Goal: Task Accomplishment & Management: Complete application form

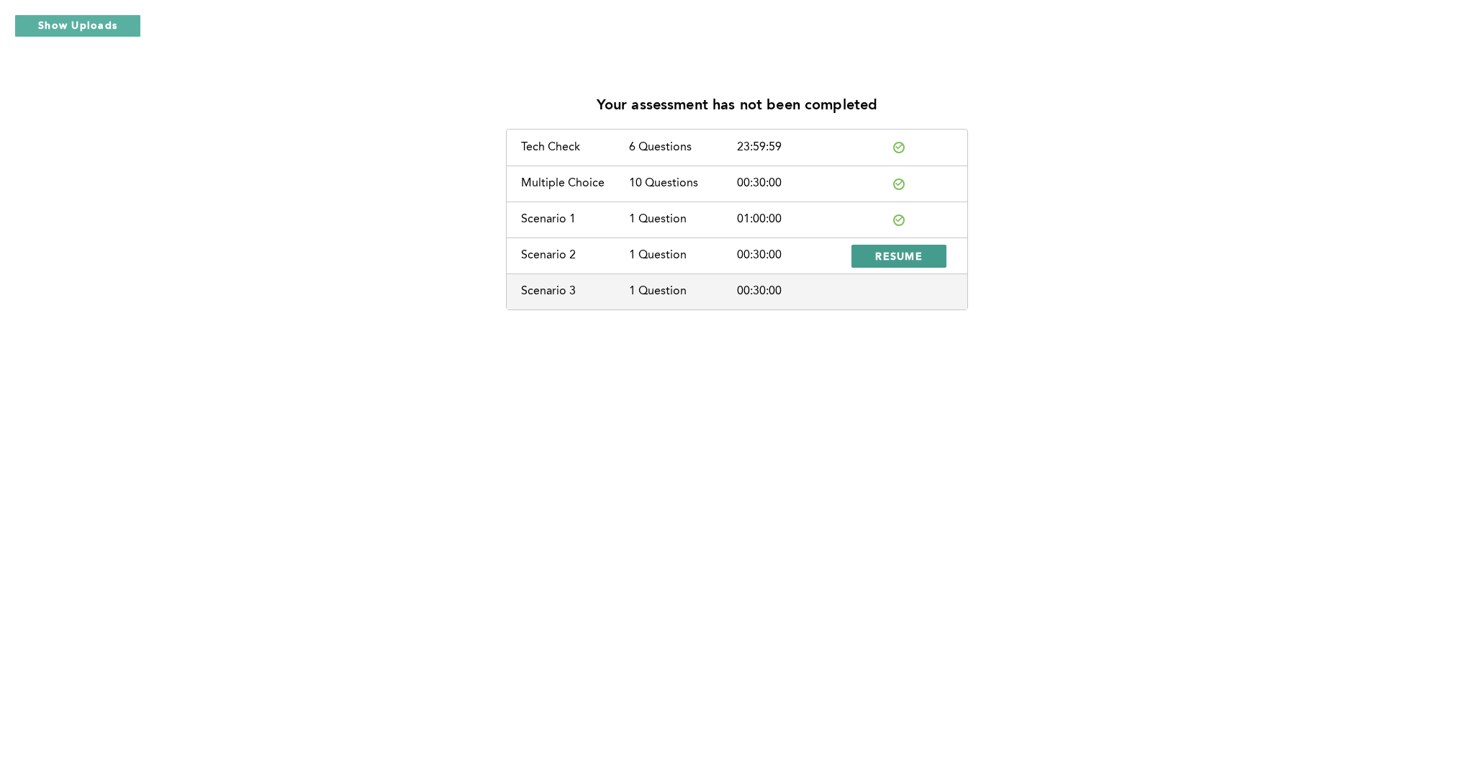
click at [912, 253] on span "RESUME" at bounding box center [899, 256] width 48 height 14
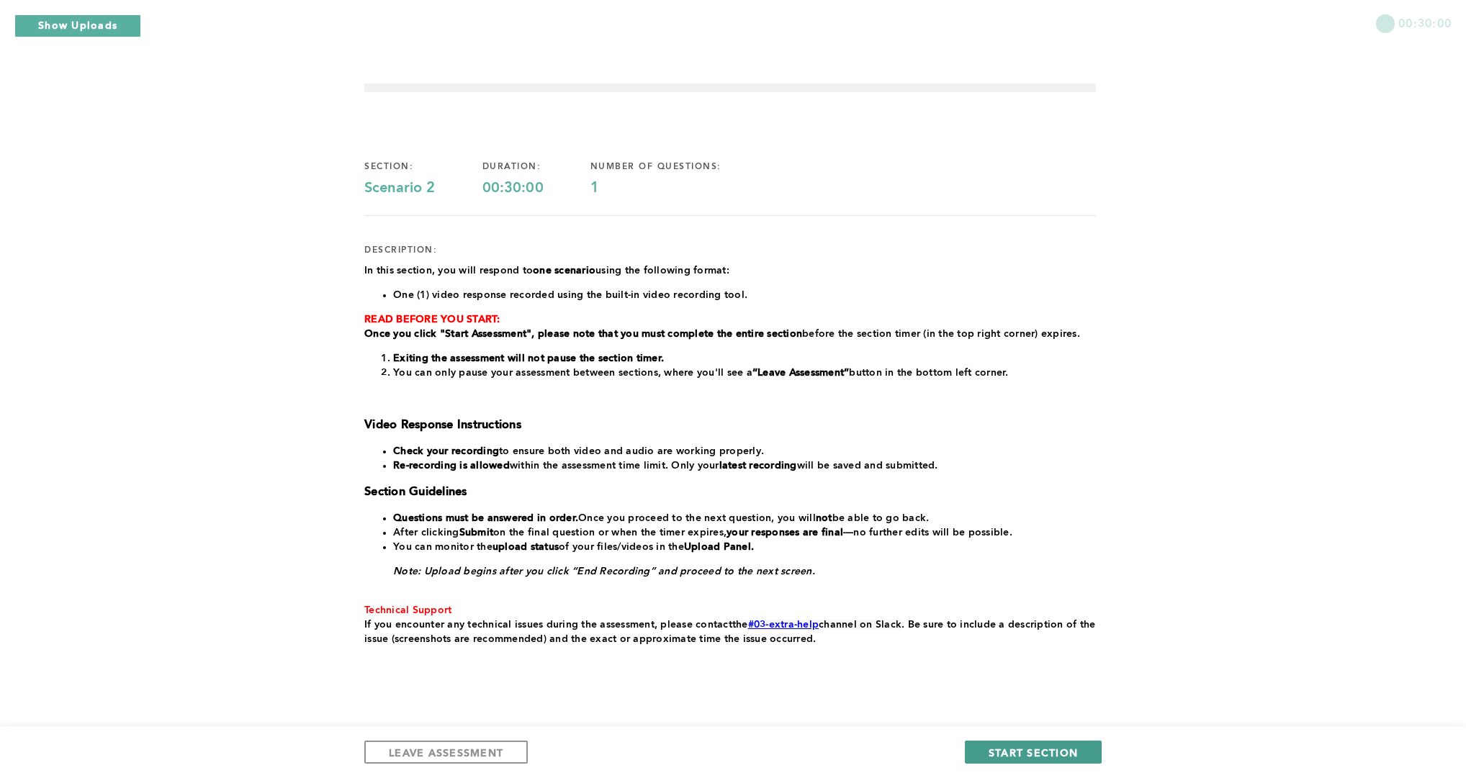
click at [1026, 747] on span "START SECTION" at bounding box center [1032, 753] width 89 height 14
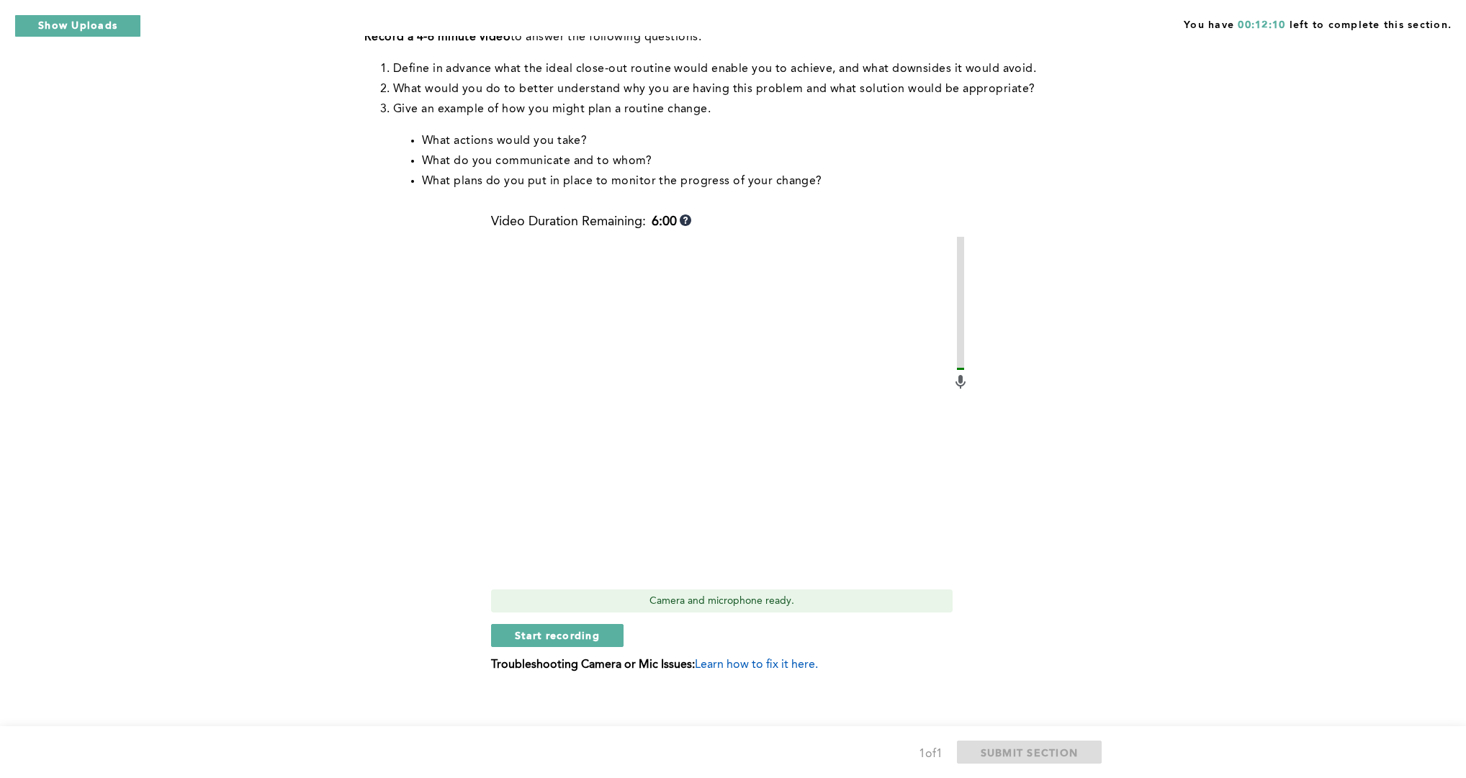
scroll to position [307, 0]
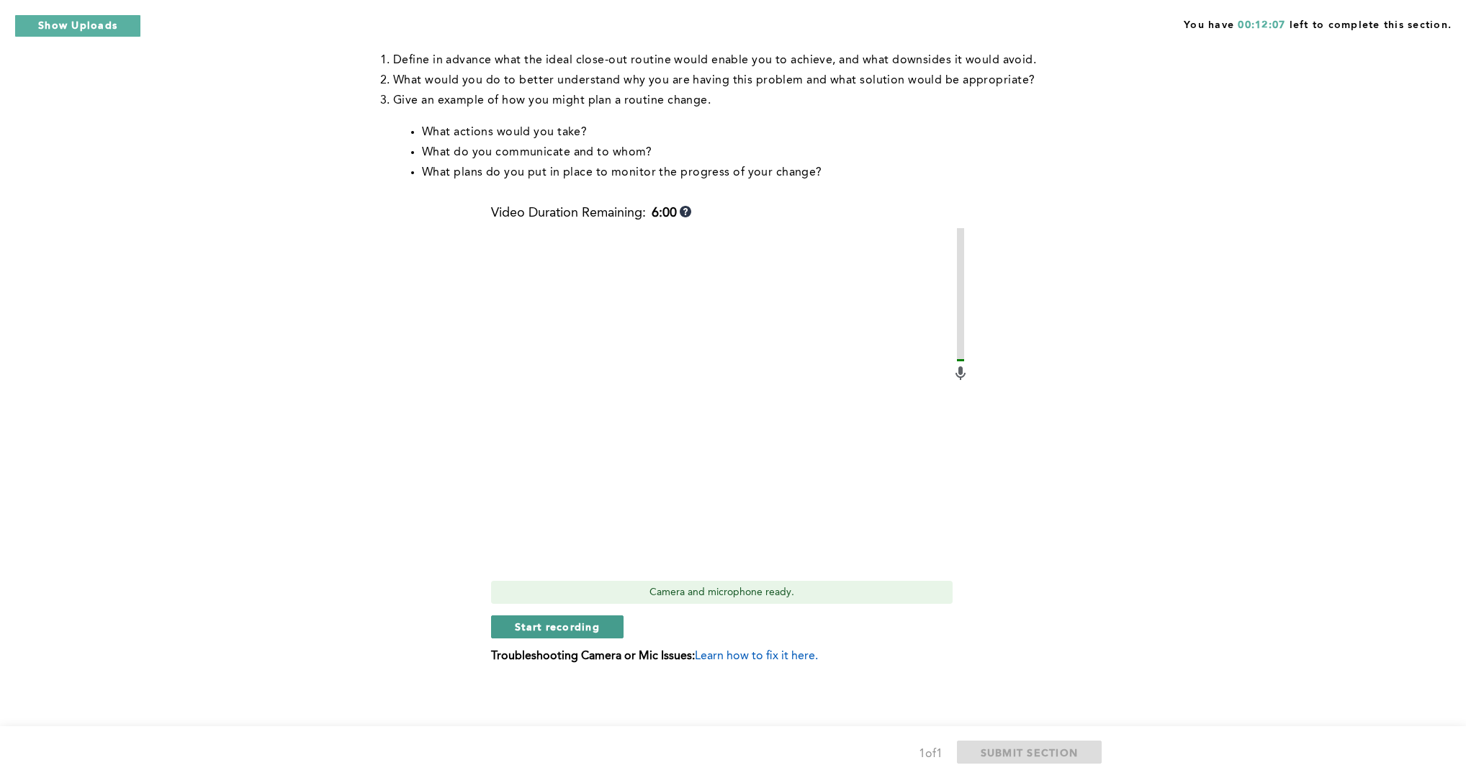
click at [606, 629] on button "Start recording" at bounding box center [557, 627] width 132 height 23
click at [608, 629] on button "Stop recording" at bounding box center [557, 627] width 132 height 23
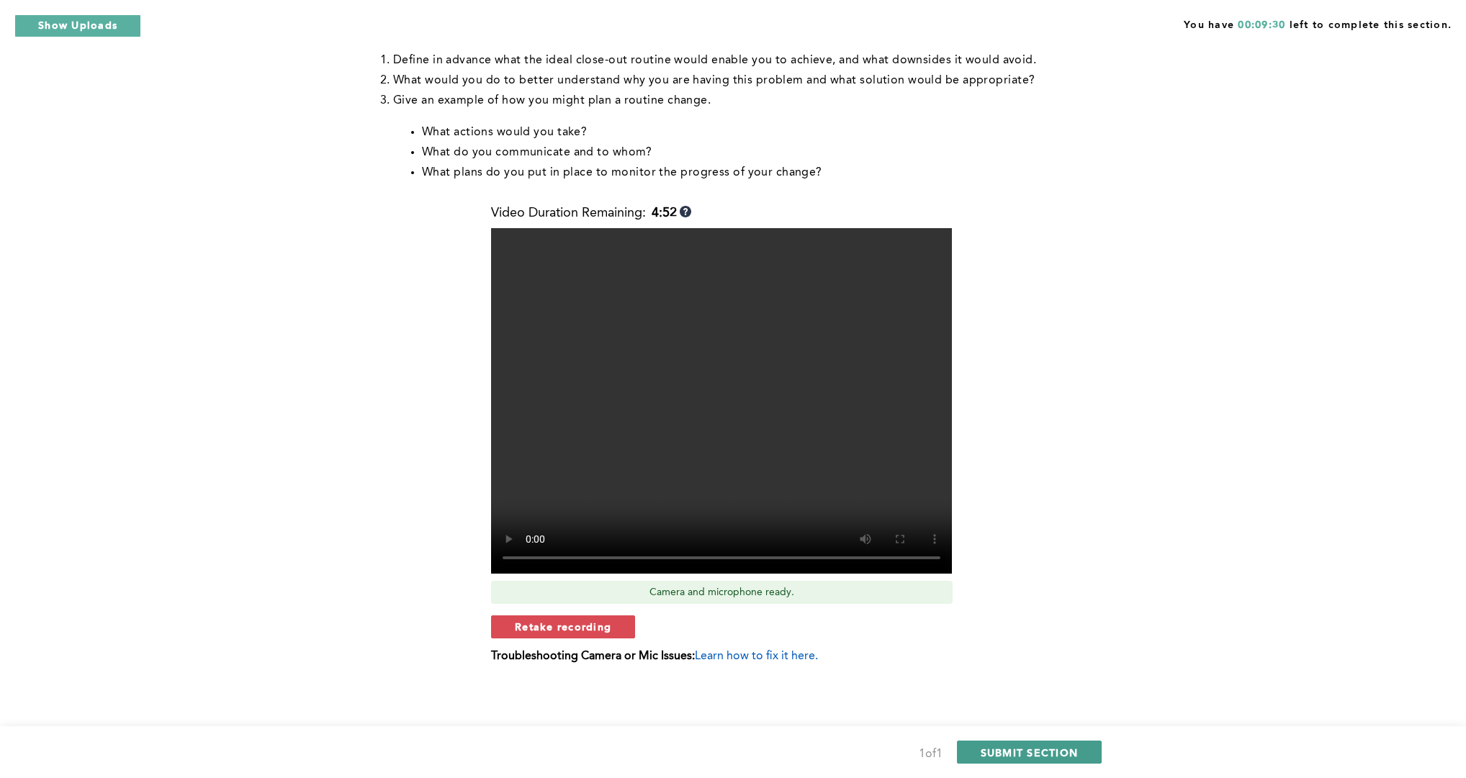
click at [1014, 751] on span "SUBMIT SECTION" at bounding box center [1030, 753] width 98 height 14
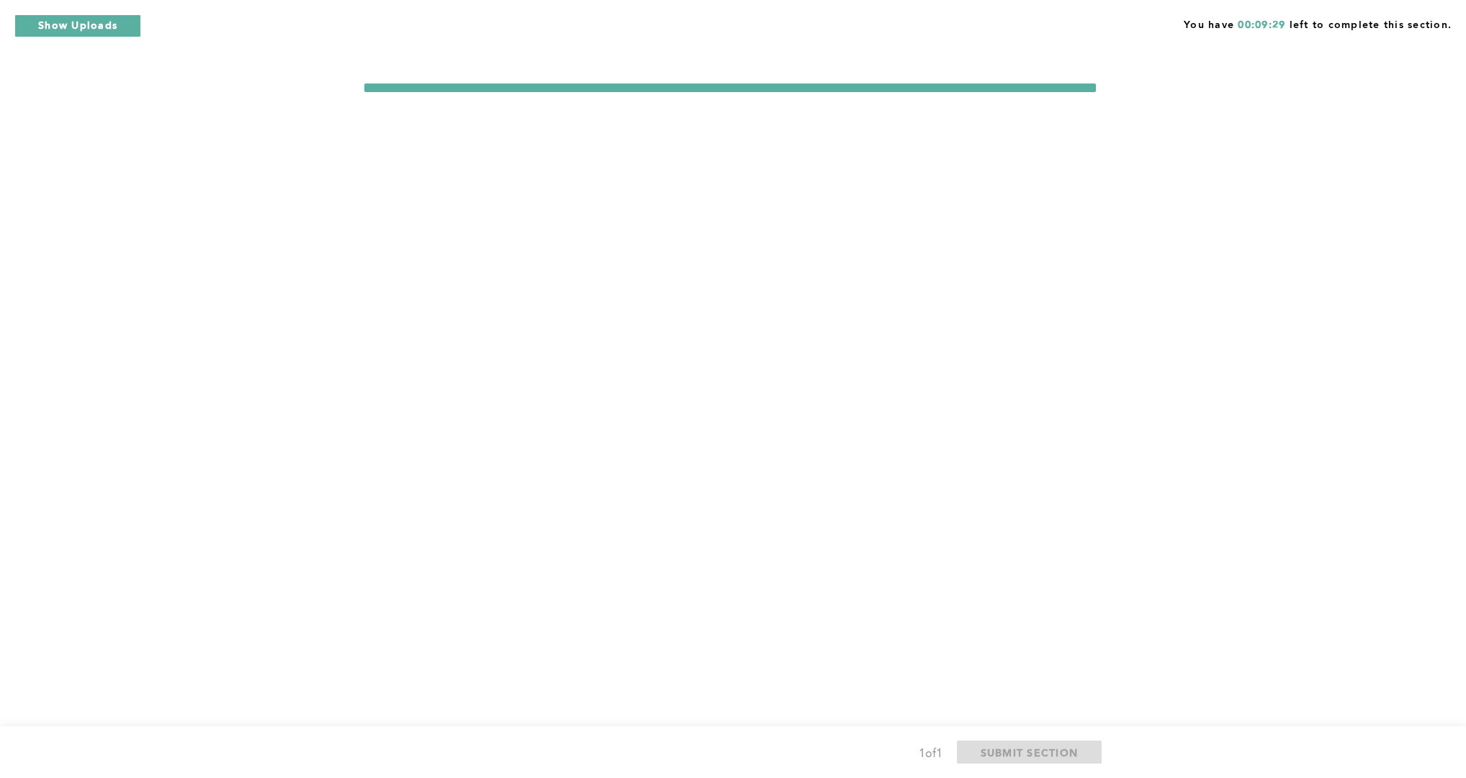
scroll to position [0, 0]
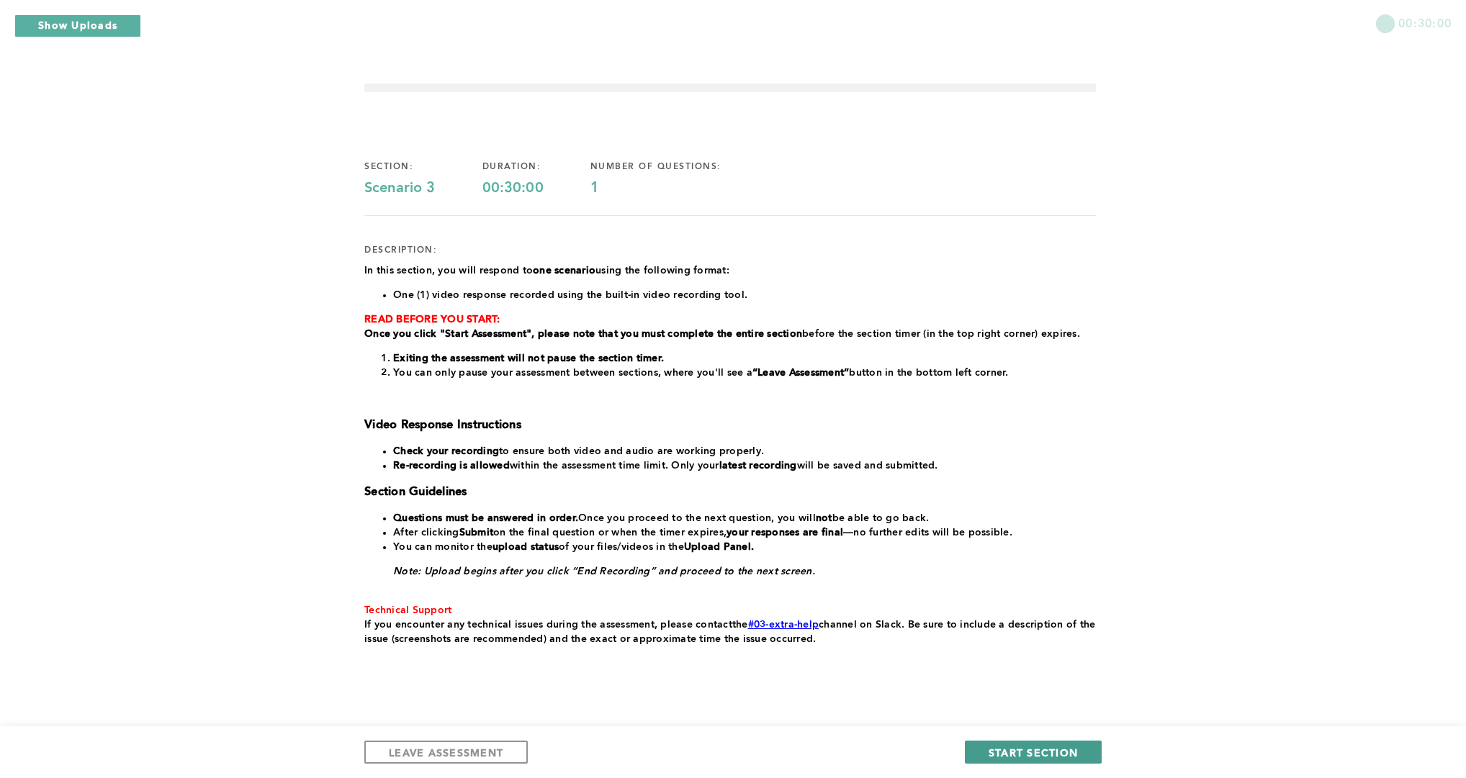
click at [1012, 750] on span "START SECTION" at bounding box center [1032, 753] width 89 height 14
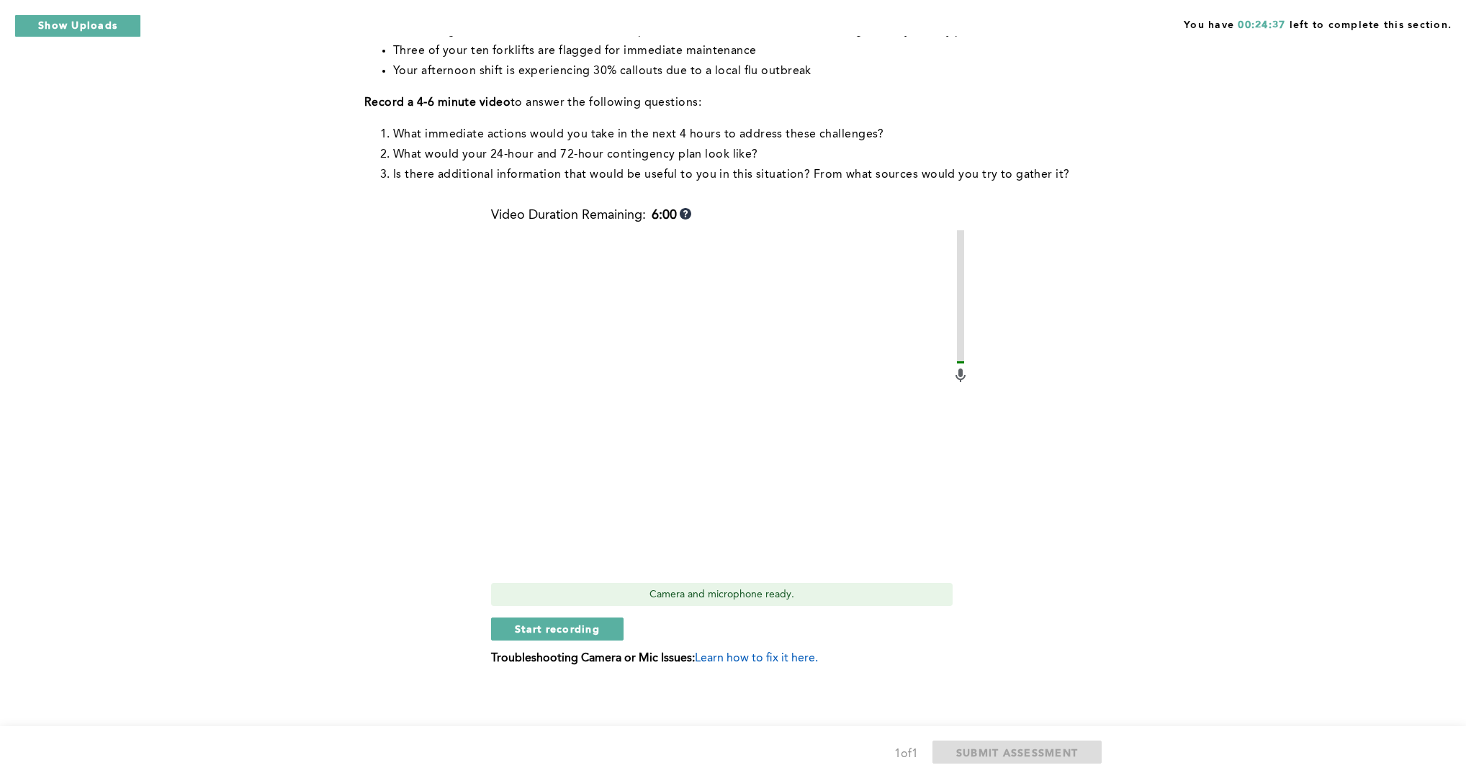
scroll to position [238, 0]
click at [571, 621] on span "Start recording" at bounding box center [557, 627] width 85 height 14
click at [546, 620] on span "Stop recording" at bounding box center [557, 627] width 84 height 14
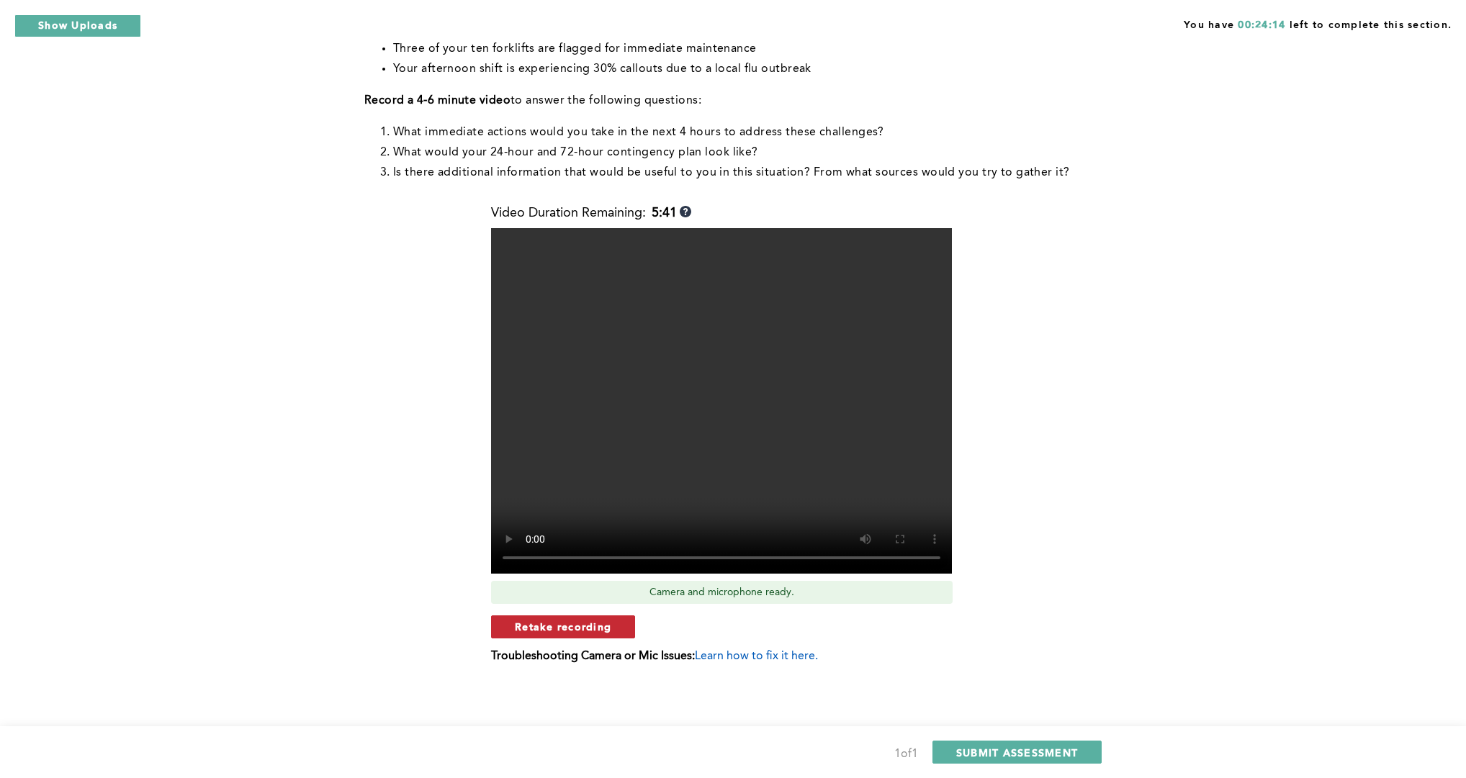
click at [549, 621] on span "Retake recording" at bounding box center [563, 627] width 96 height 14
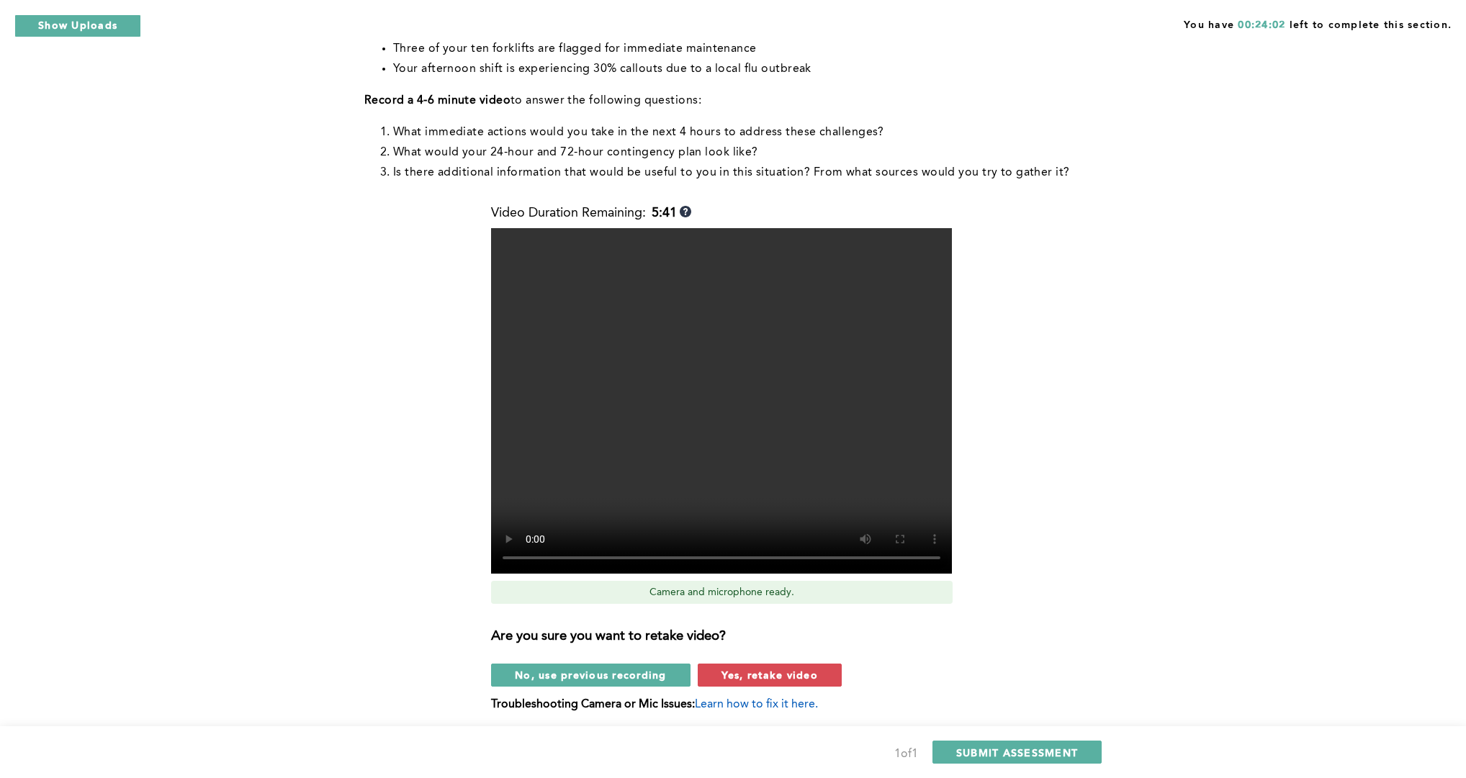
click at [739, 680] on span "Yes, retake video" at bounding box center [769, 675] width 96 height 14
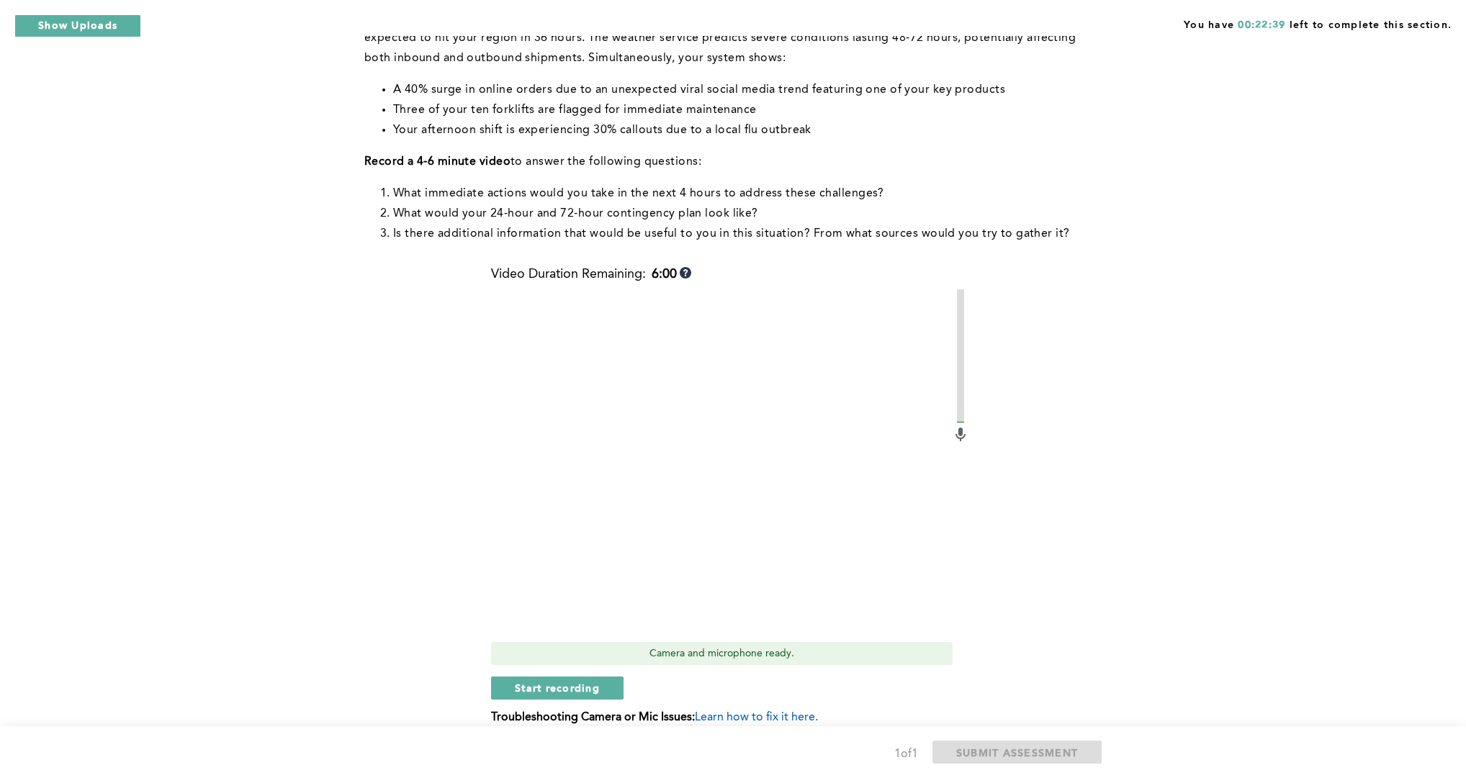
scroll to position [179, 0]
click at [553, 687] on span "Start recording" at bounding box center [557, 686] width 85 height 14
click at [553, 686] on span "Stop recording" at bounding box center [557, 686] width 84 height 14
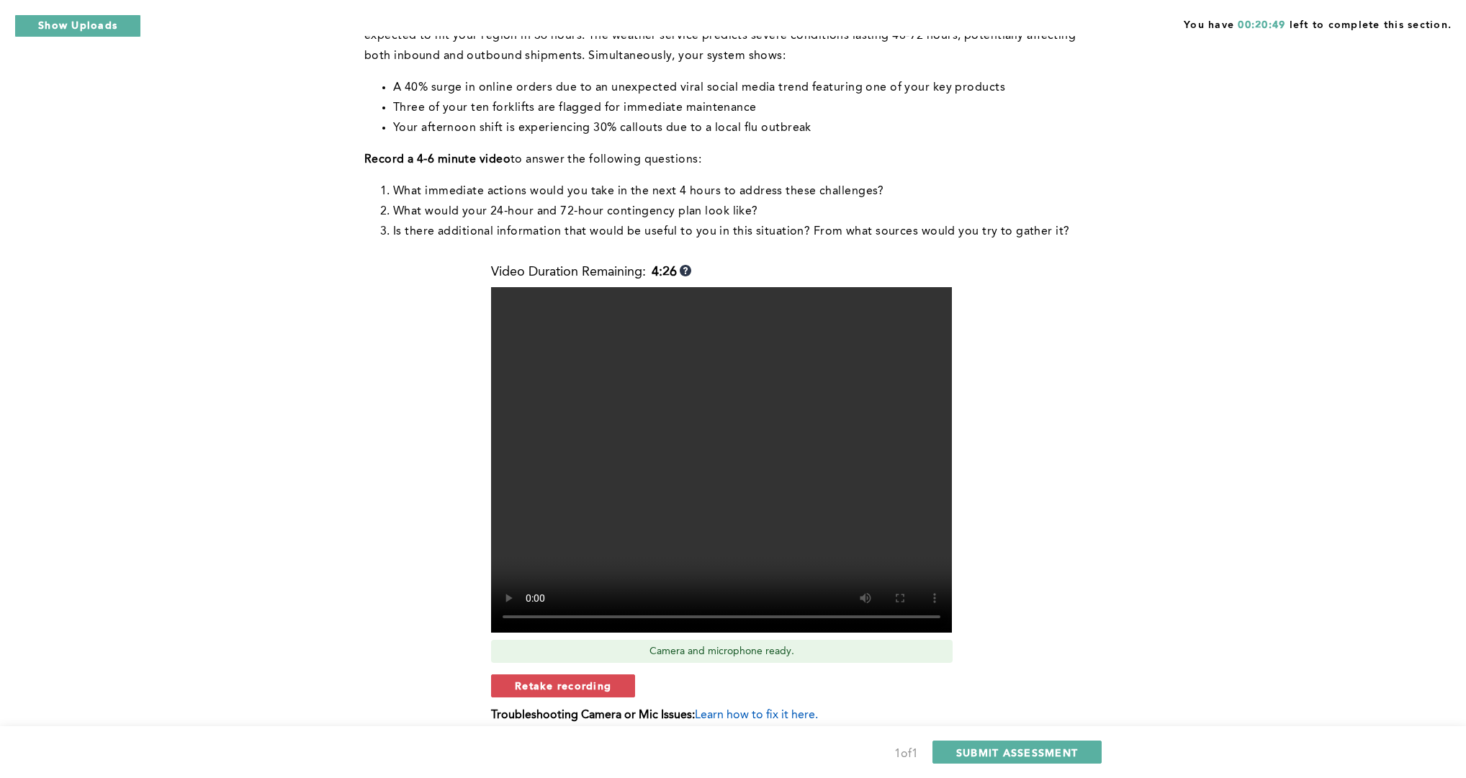
click at [553, 686] on span "Retake recording" at bounding box center [563, 686] width 96 height 14
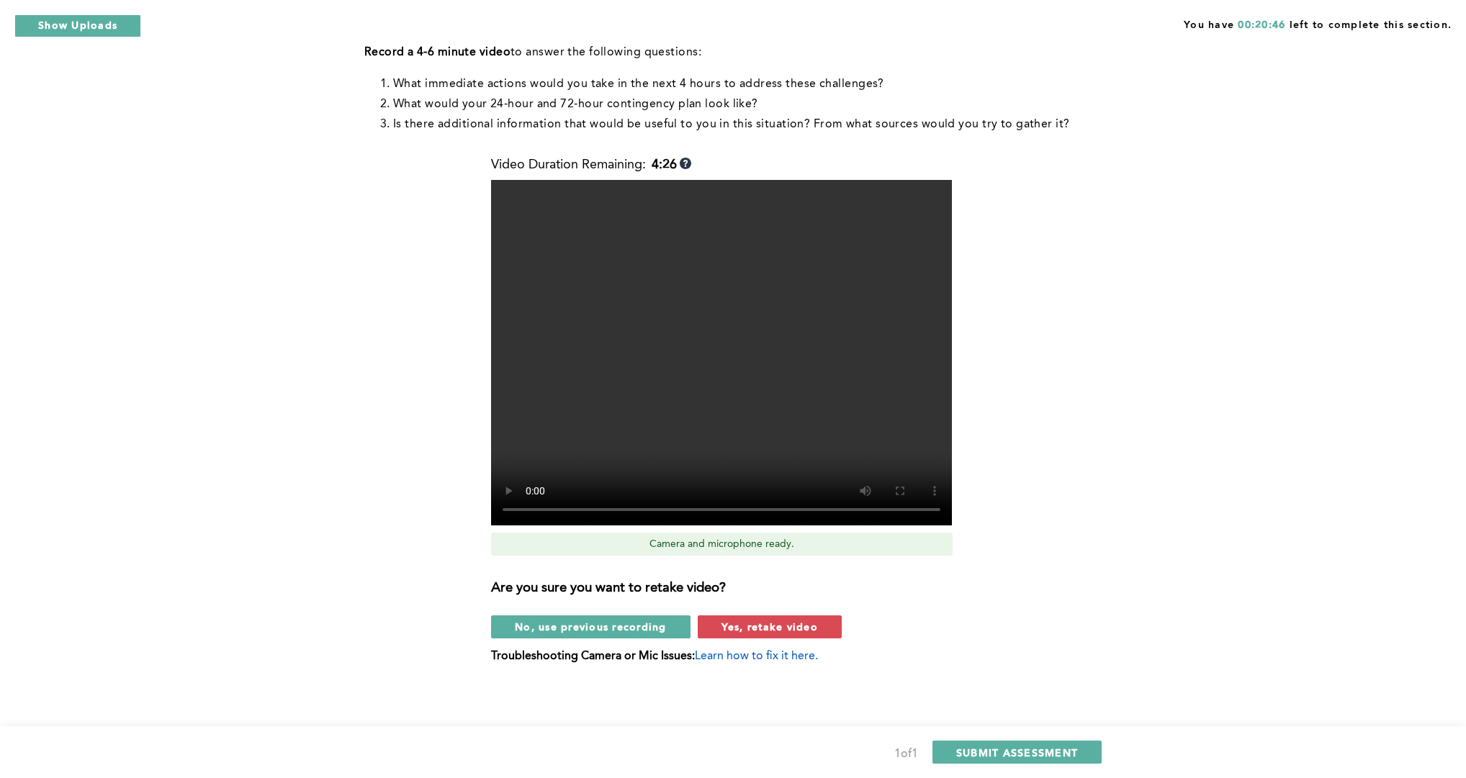
scroll to position [286, 0]
click at [768, 632] on span "Yes, retake video" at bounding box center [769, 627] width 96 height 14
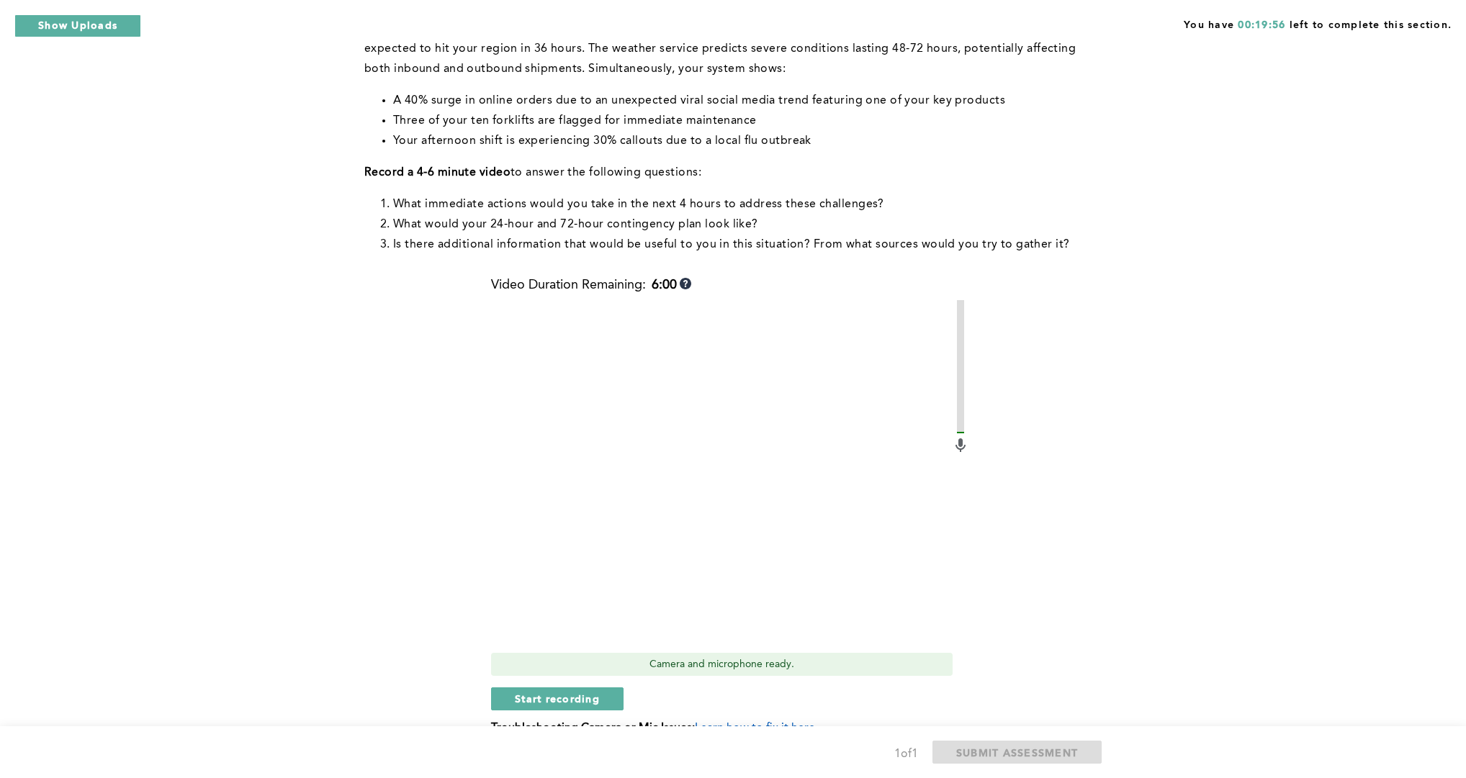
scroll to position [163, 0]
click at [587, 695] on span "Start recording" at bounding box center [557, 702] width 85 height 14
click at [594, 695] on span "Stop recording" at bounding box center [557, 702] width 84 height 14
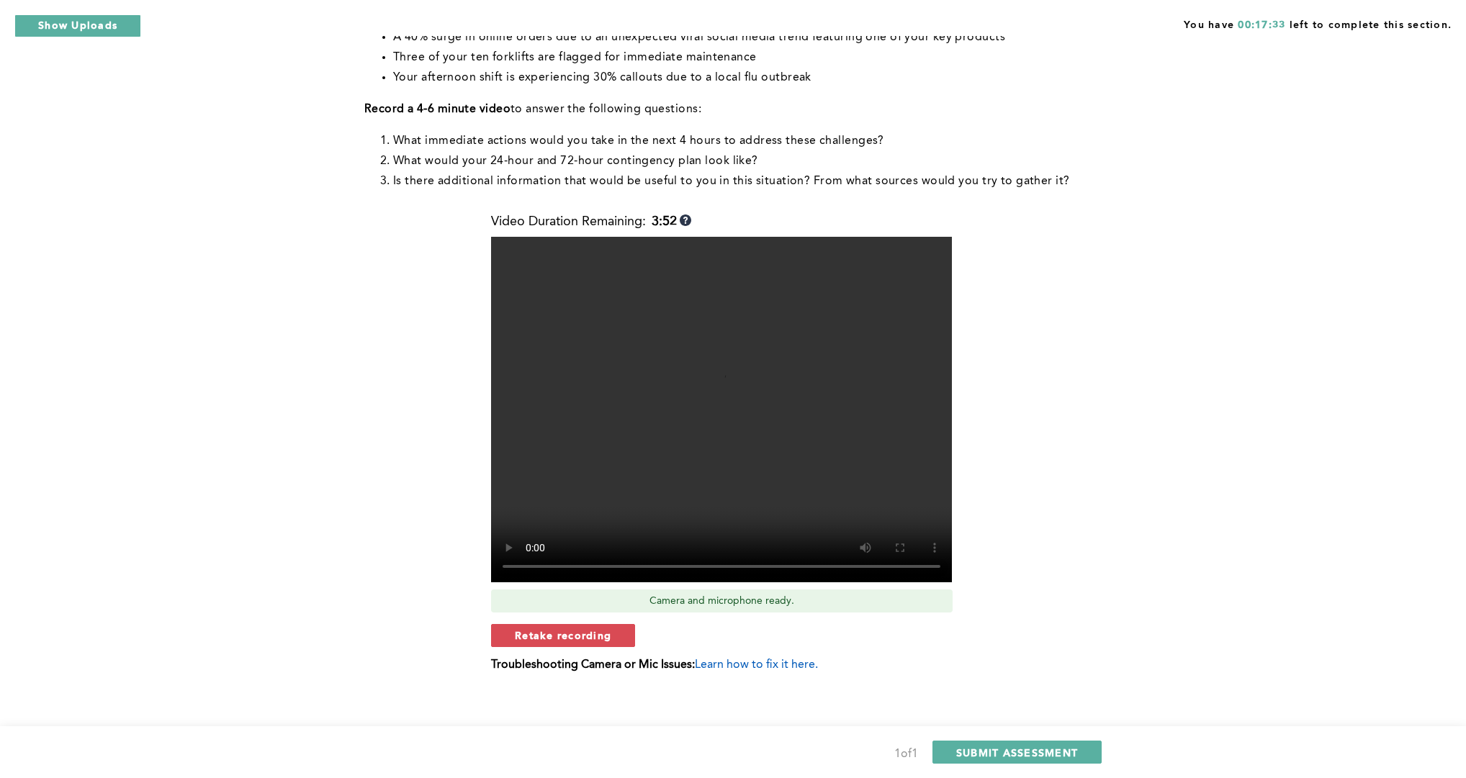
scroll to position [230, 0]
click at [1013, 747] on span "SUBMIT ASSESSMENT" at bounding box center [1017, 753] width 122 height 14
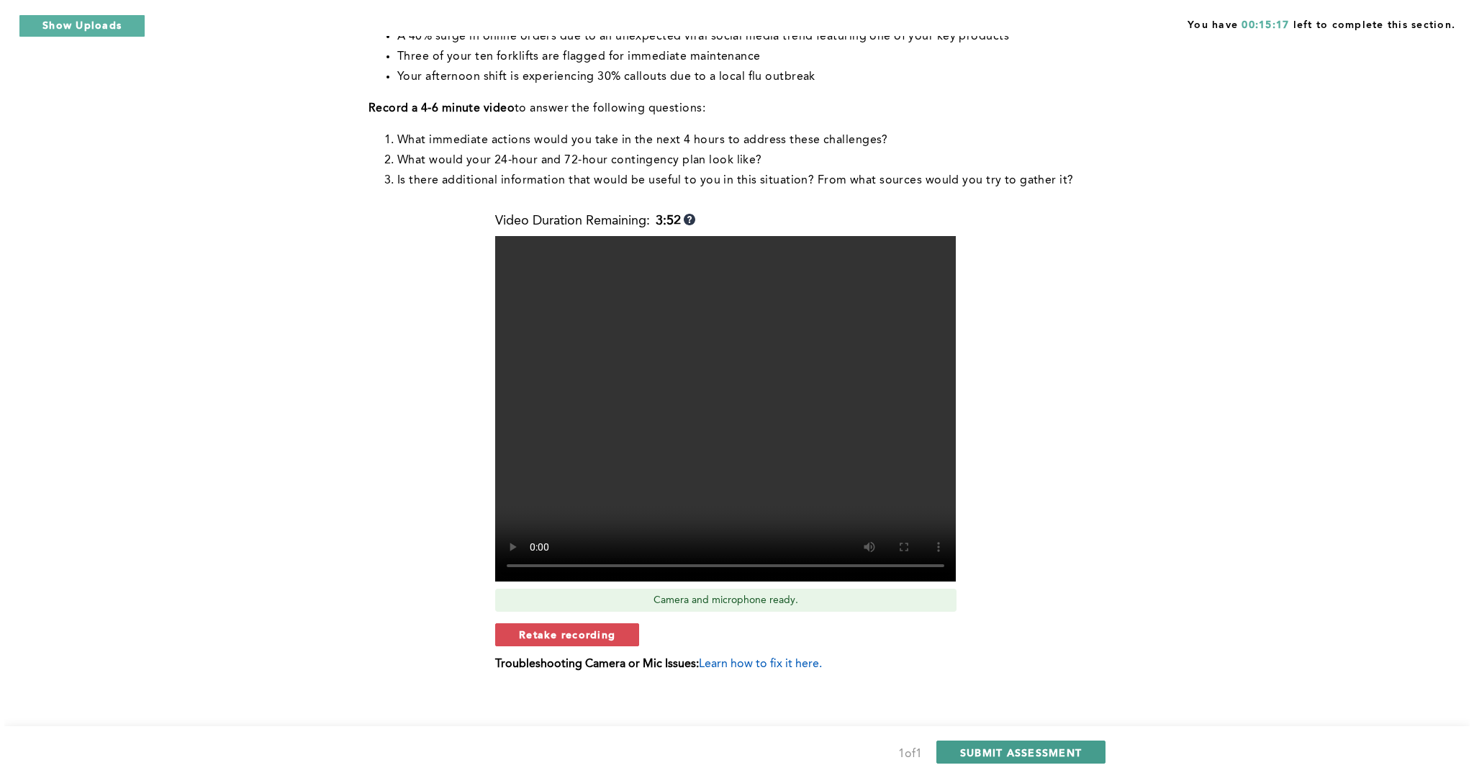
scroll to position [0, 0]
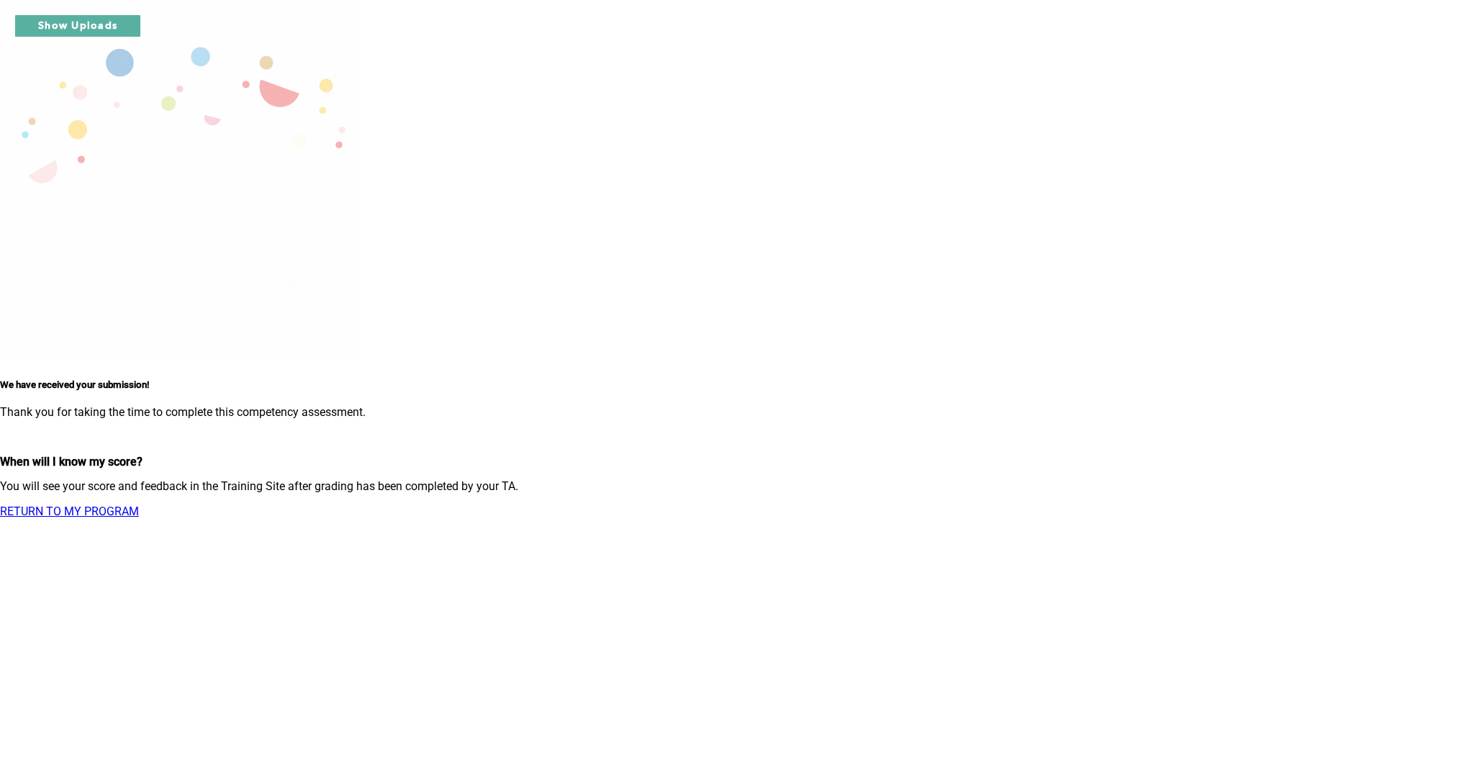
click at [139, 505] on link "RETURN TO MY PROGRAM" at bounding box center [69, 512] width 139 height 14
